Goal: Navigation & Orientation: Go to known website

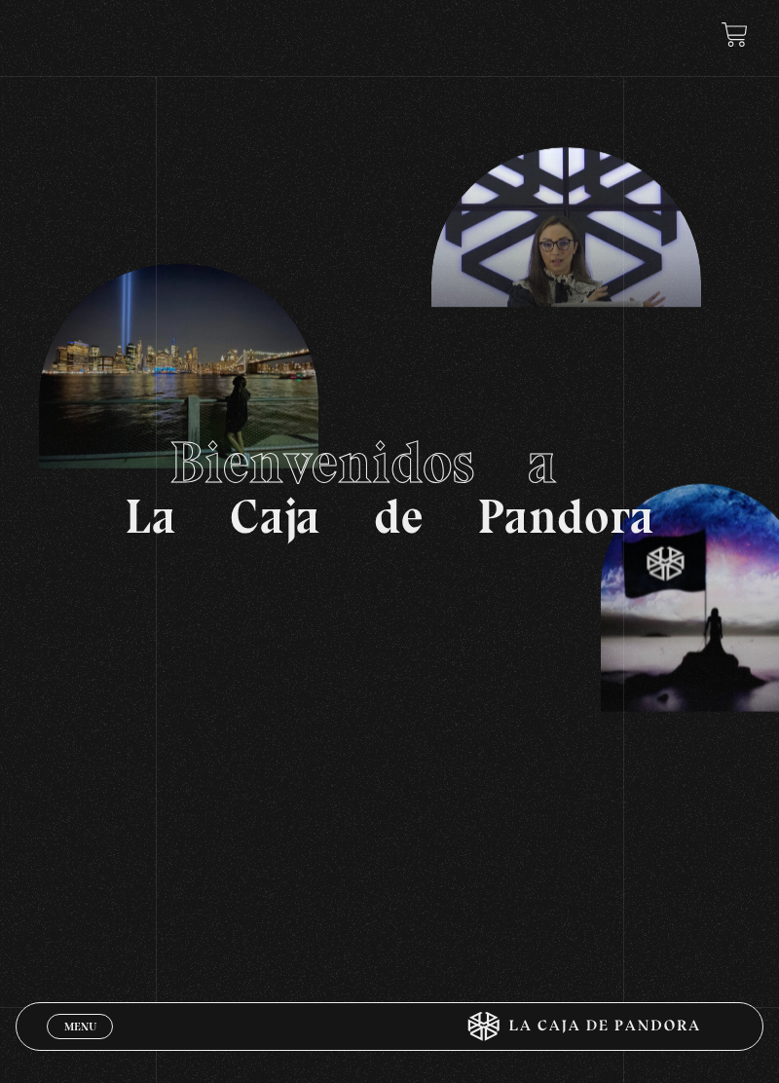
click at [78, 1028] on span "Menu" at bounding box center [80, 1027] width 32 height 12
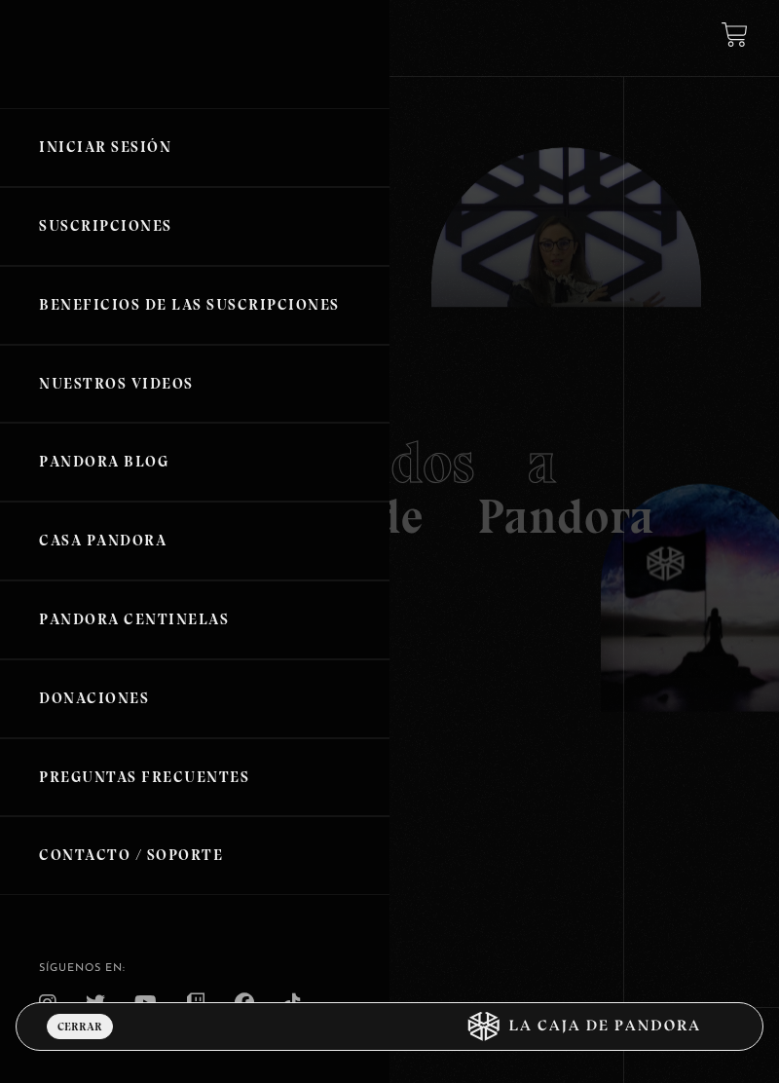
click at [78, 152] on link "Iniciar Sesión" at bounding box center [195, 147] width 390 height 79
